Goal: Information Seeking & Learning: Find specific fact

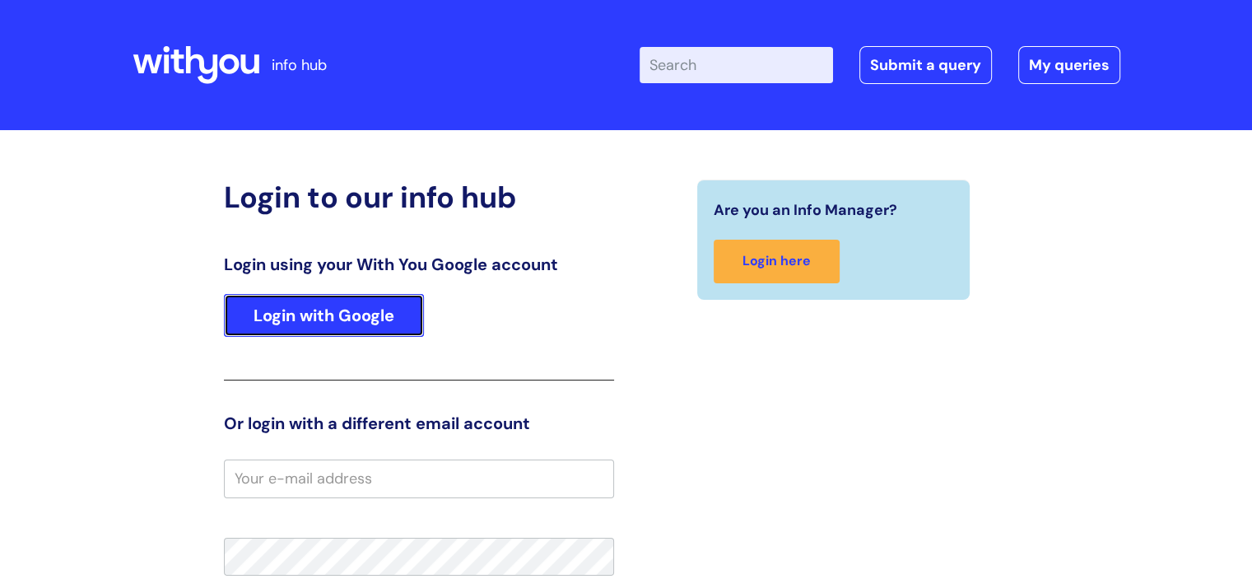
click at [357, 320] on link "Login with Google" at bounding box center [324, 315] width 200 height 43
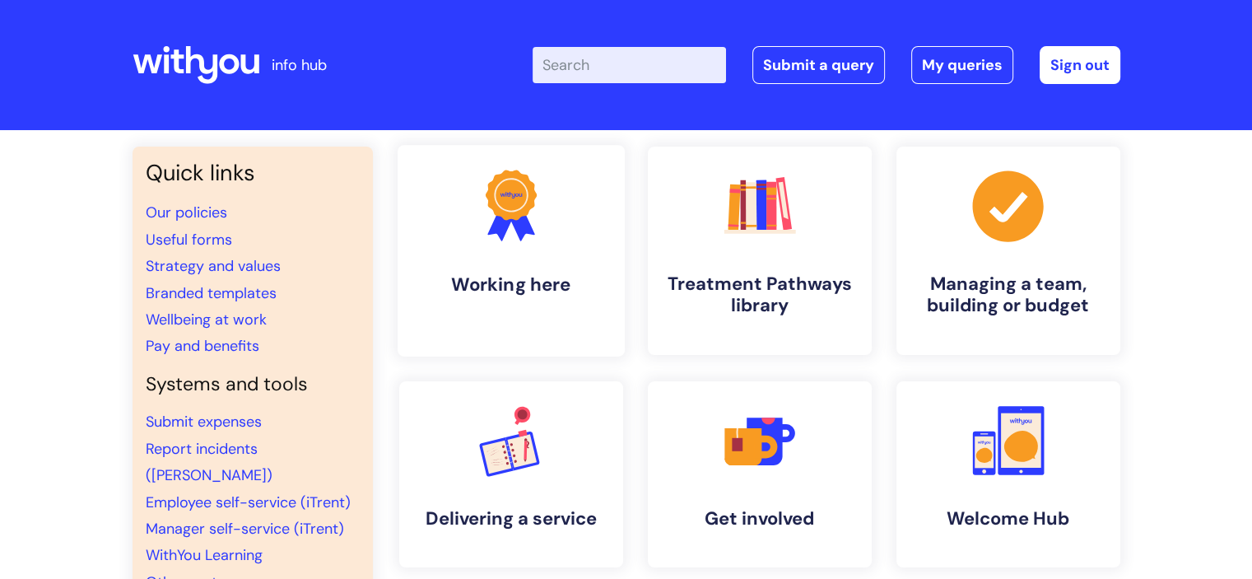
click at [552, 229] on icon ".cls-1{fill:#f89b22;}.cls-1,.cls-2,.cls-3{stroke-width:0px;}.cls-2{fill:#2d3cff…" at bounding box center [511, 206] width 82 height 82
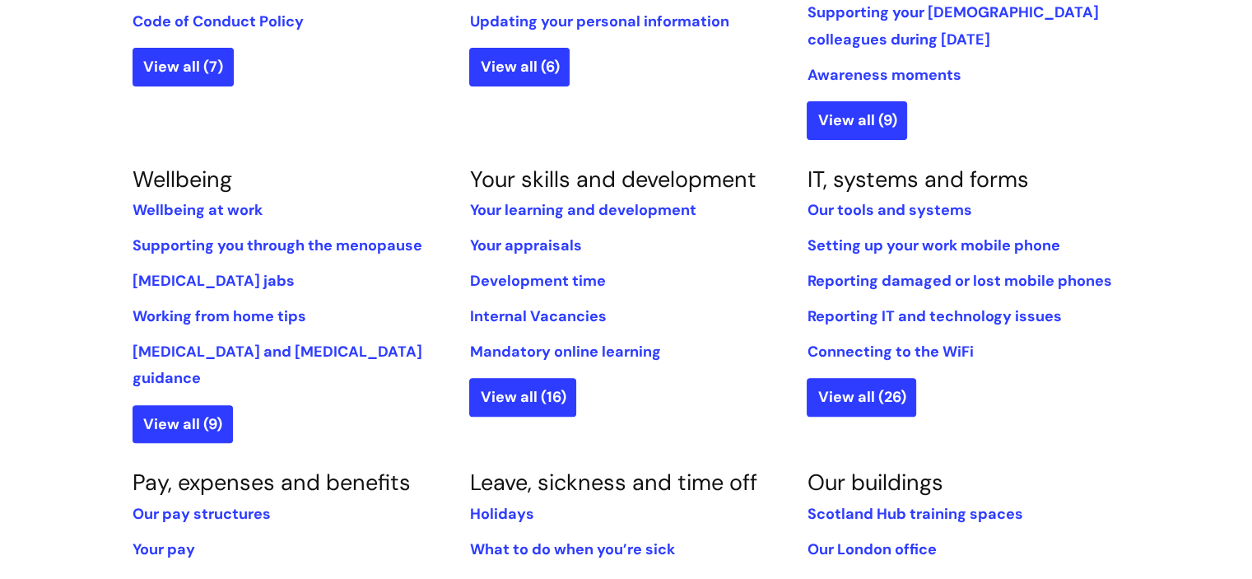
scroll to position [741, 0]
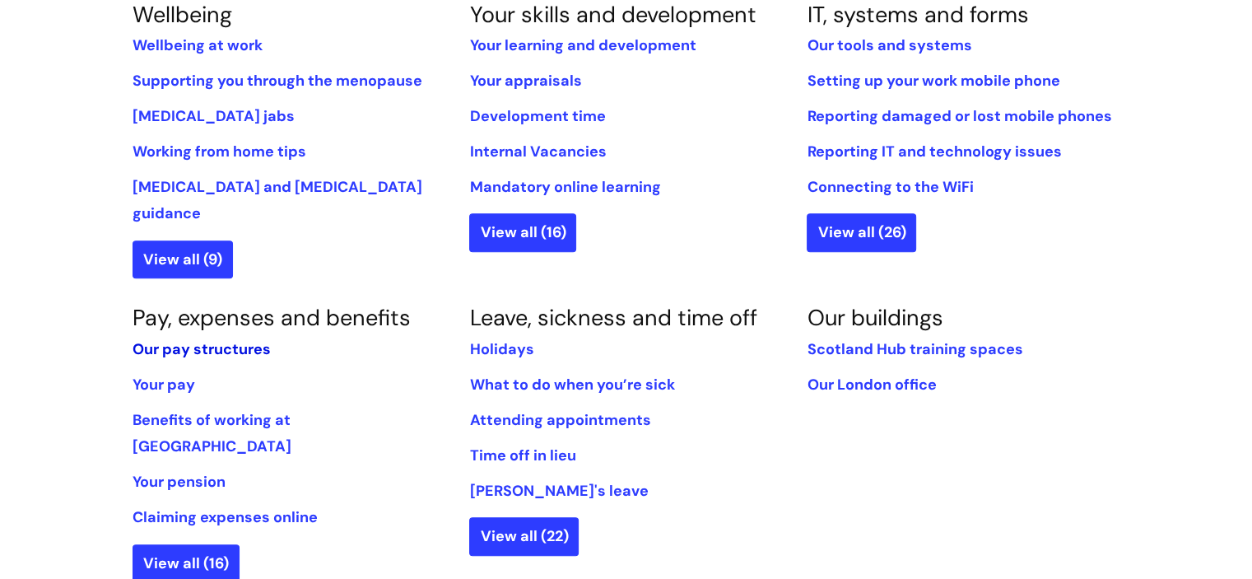
click at [159, 339] on link "Our pay structures" at bounding box center [202, 349] width 138 height 20
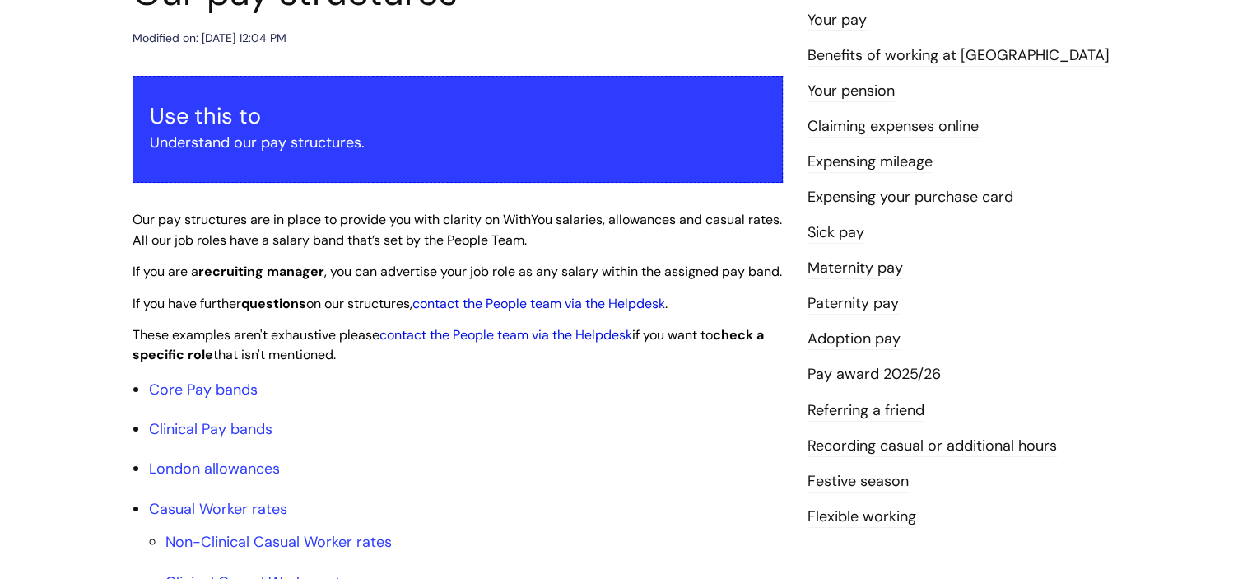
scroll to position [247, 0]
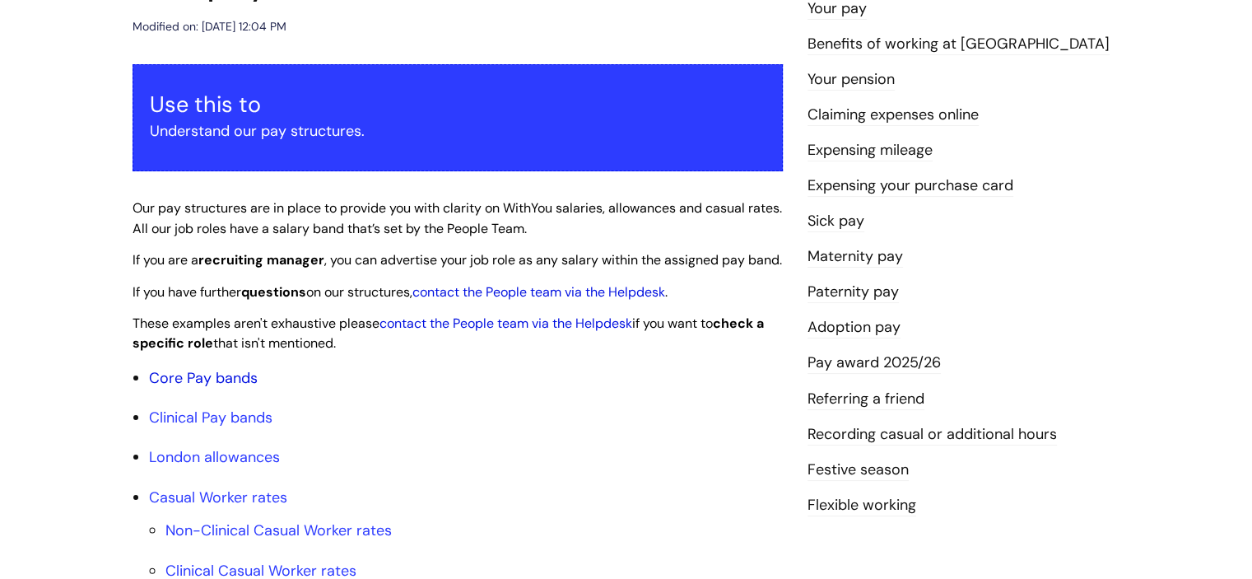
click at [231, 388] on link "Core Pay bands" at bounding box center [203, 378] width 109 height 20
click at [178, 388] on link "Core Pay bands" at bounding box center [203, 378] width 109 height 20
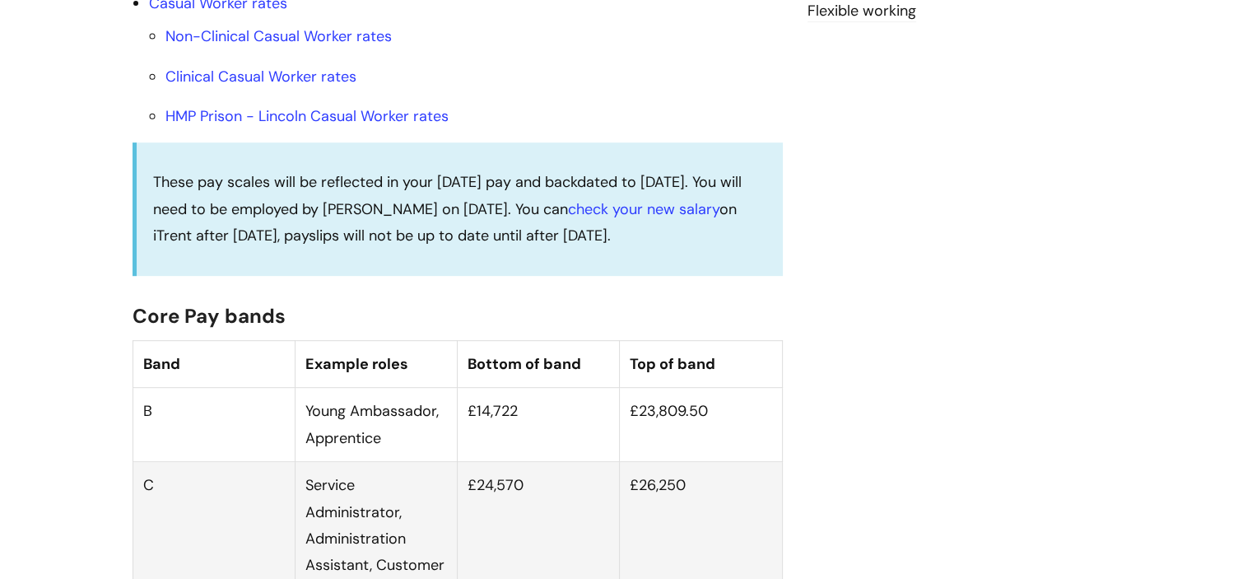
scroll to position [165, 0]
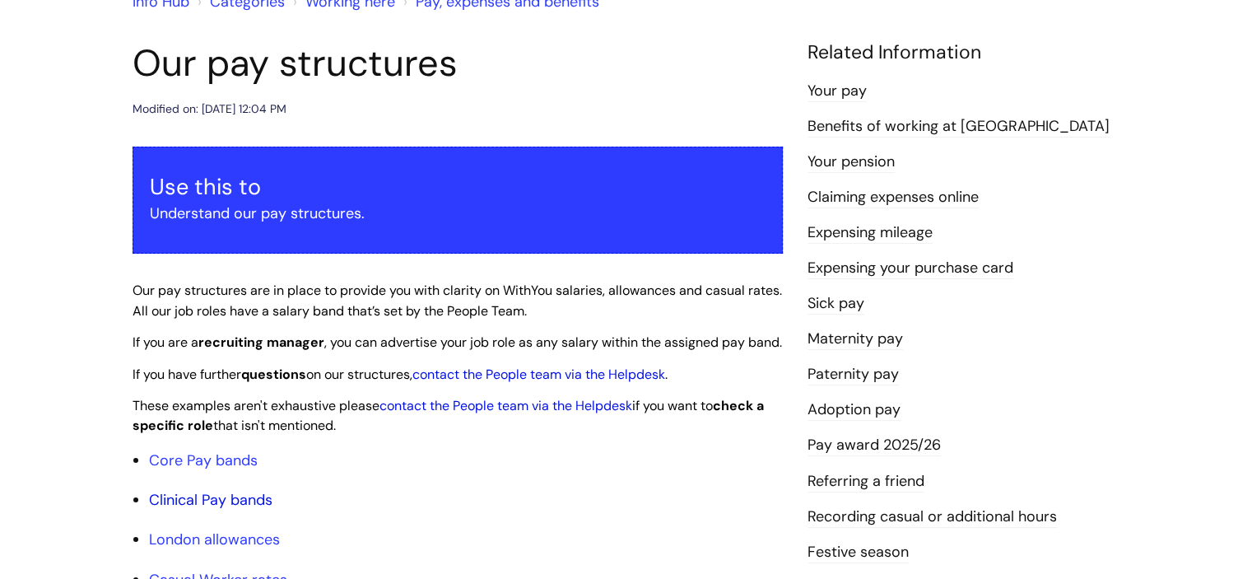
click at [215, 510] on link "Clinical Pay bands" at bounding box center [211, 500] width 124 height 20
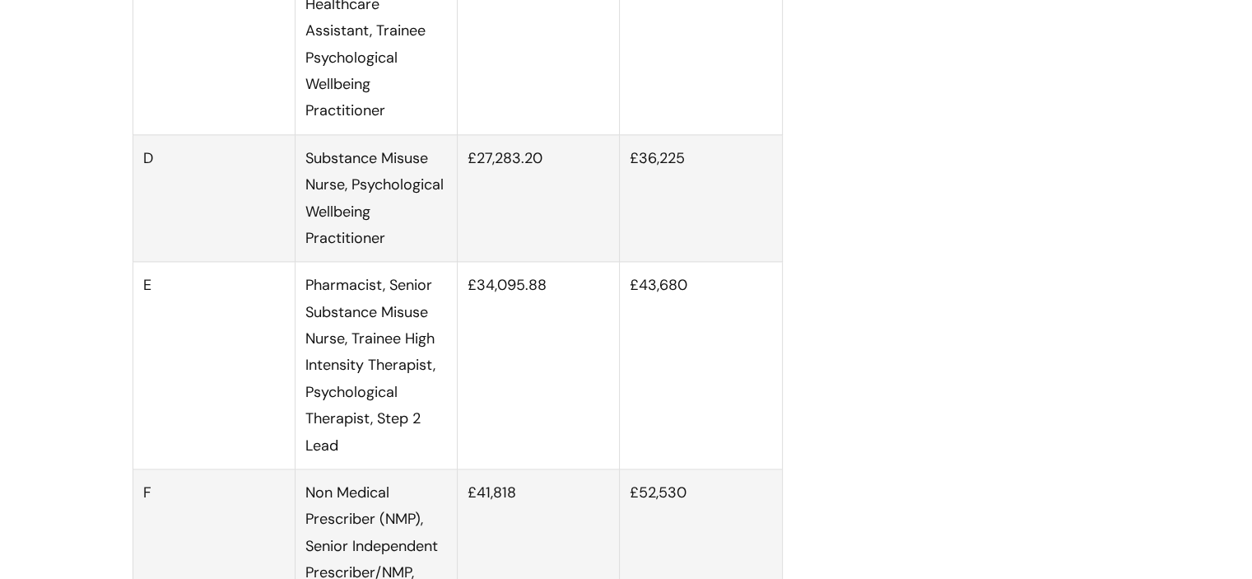
scroll to position [2164, 0]
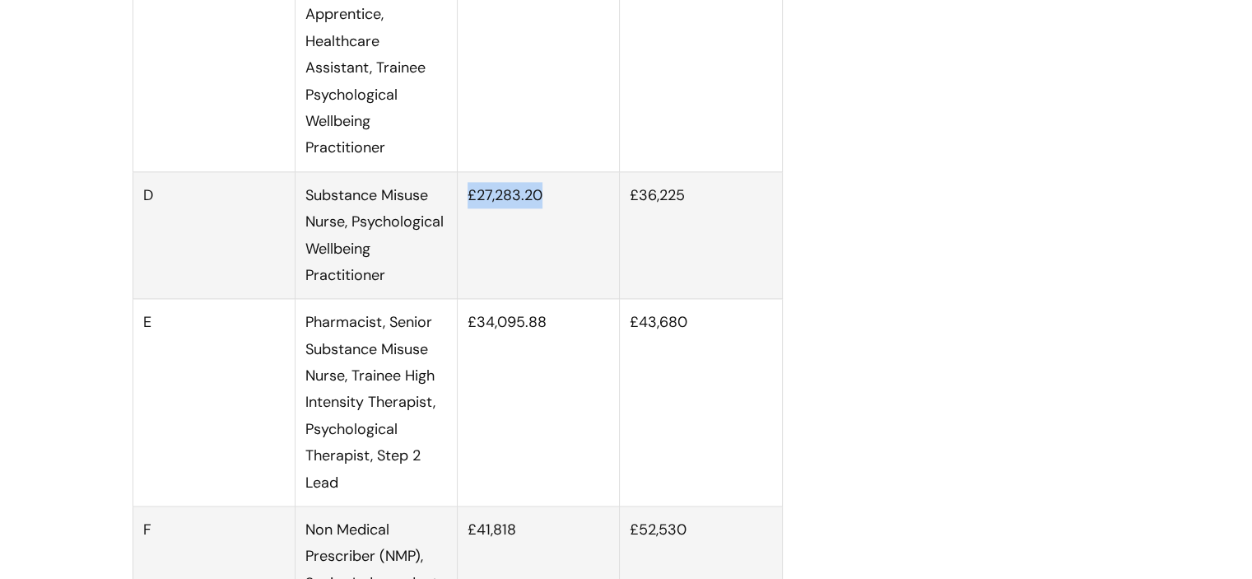
drag, startPoint x: 537, startPoint y: 214, endPoint x: 464, endPoint y: 215, distance: 72.5
click at [464, 215] on td "£27,283.20" at bounding box center [539, 235] width 162 height 128
